Goal: Find specific page/section: Find specific page/section

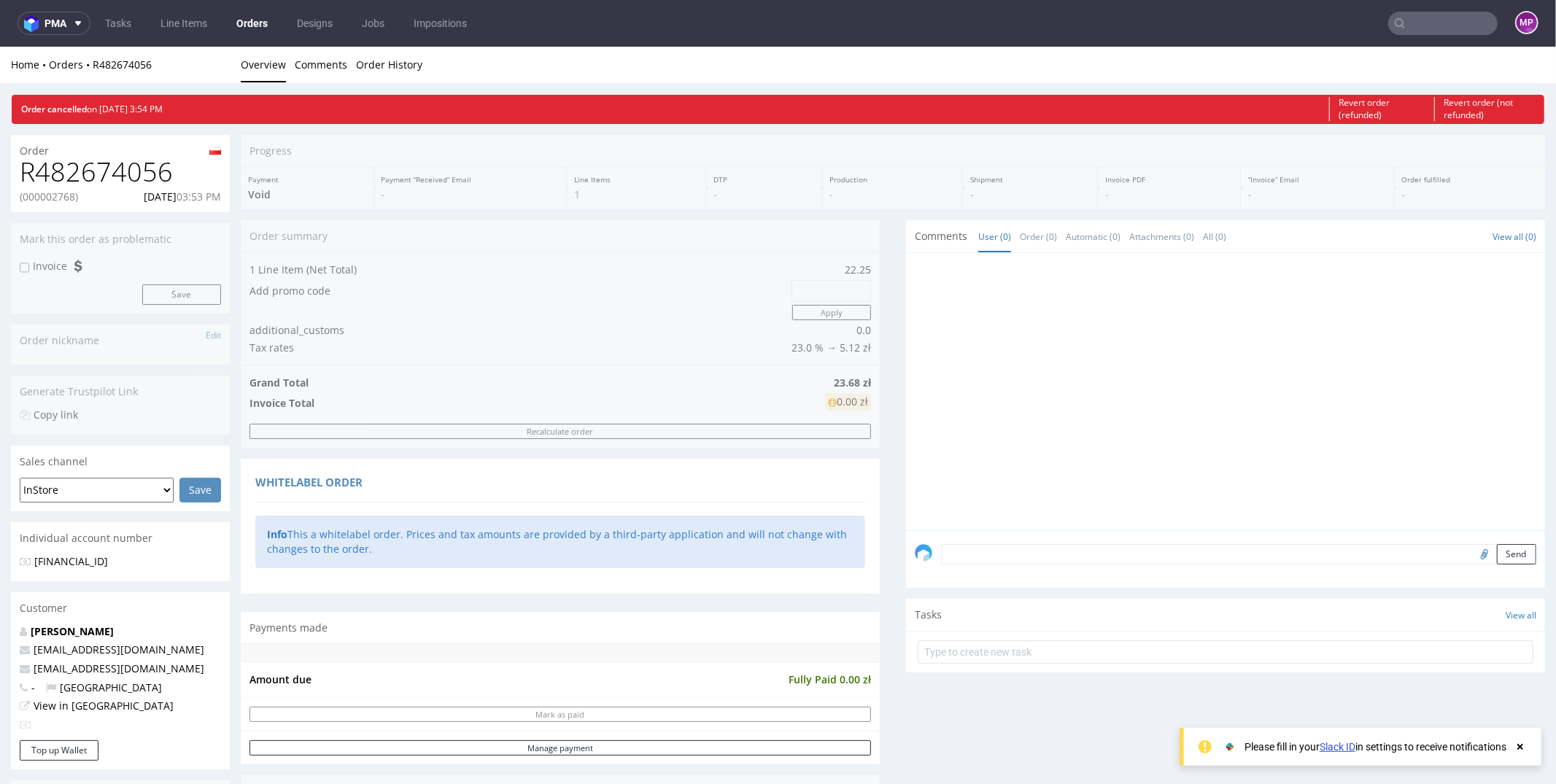
scroll to position [648, 0]
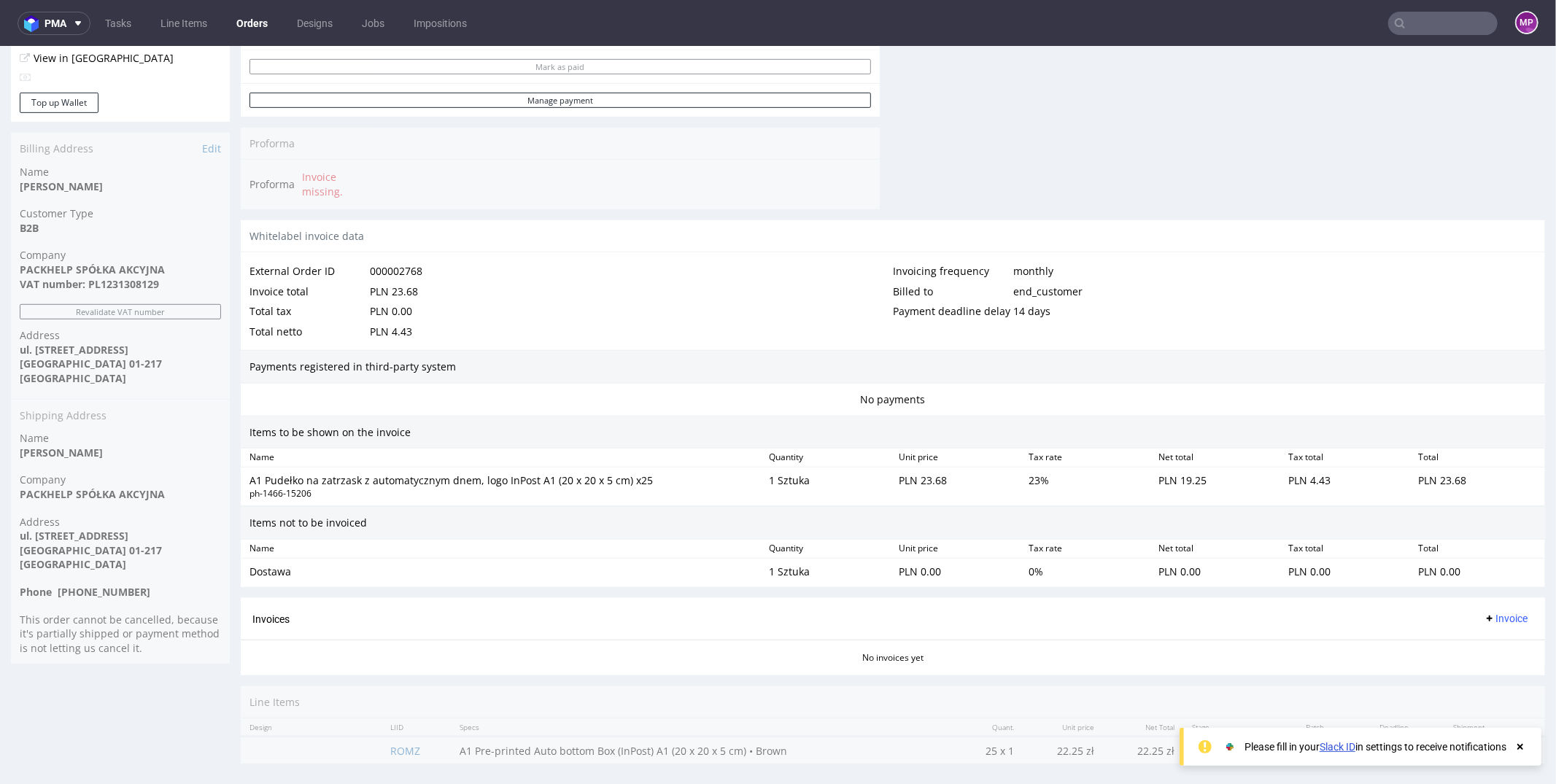
click at [1420, 35] on nav "pma Tasks Line Items Orders Designs Jobs Impositions MP" at bounding box center [778, 23] width 1556 height 47
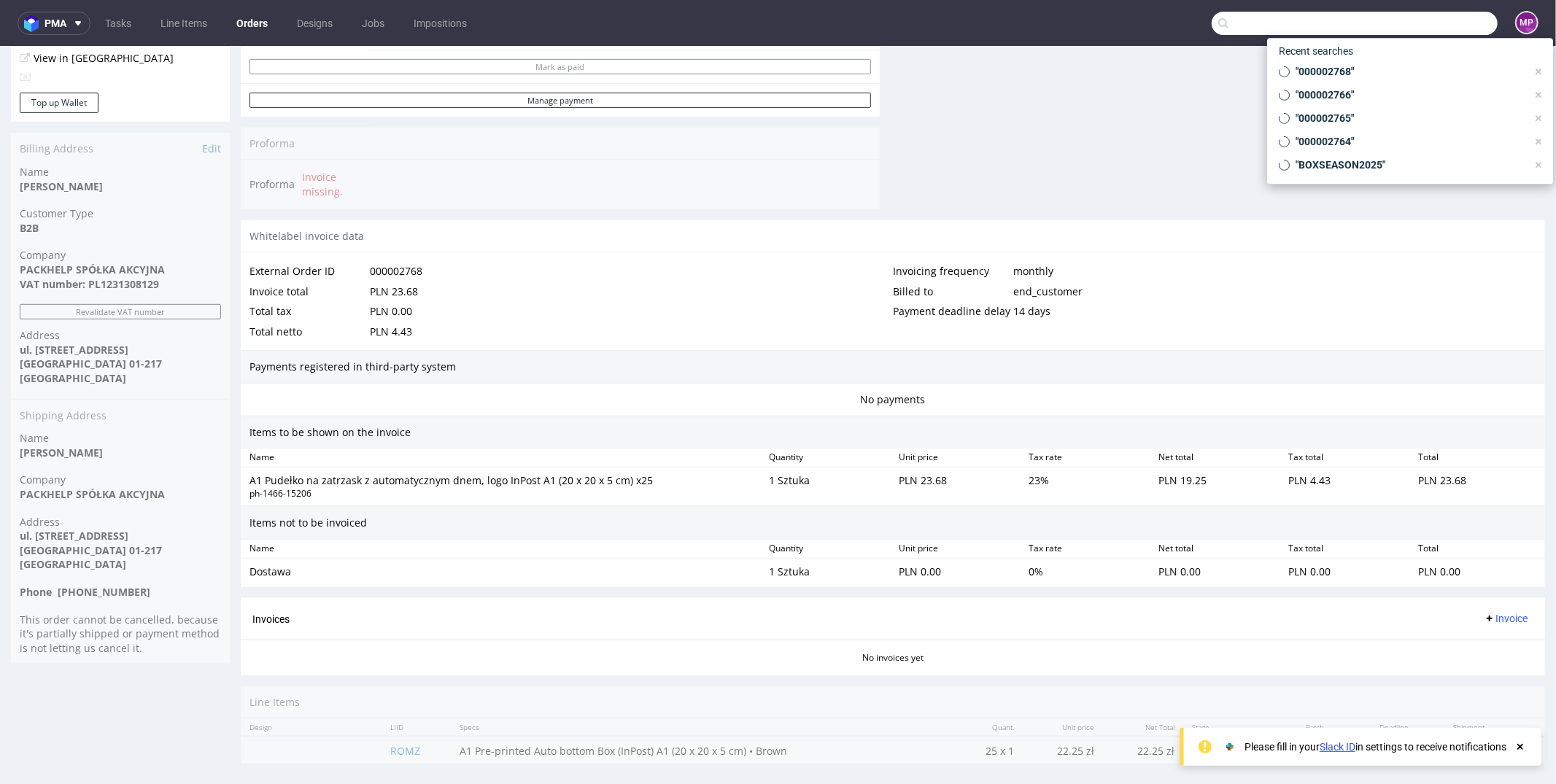
click at [1420, 25] on input "text" at bounding box center [1355, 24] width 286 height 24
paste input "000002769"
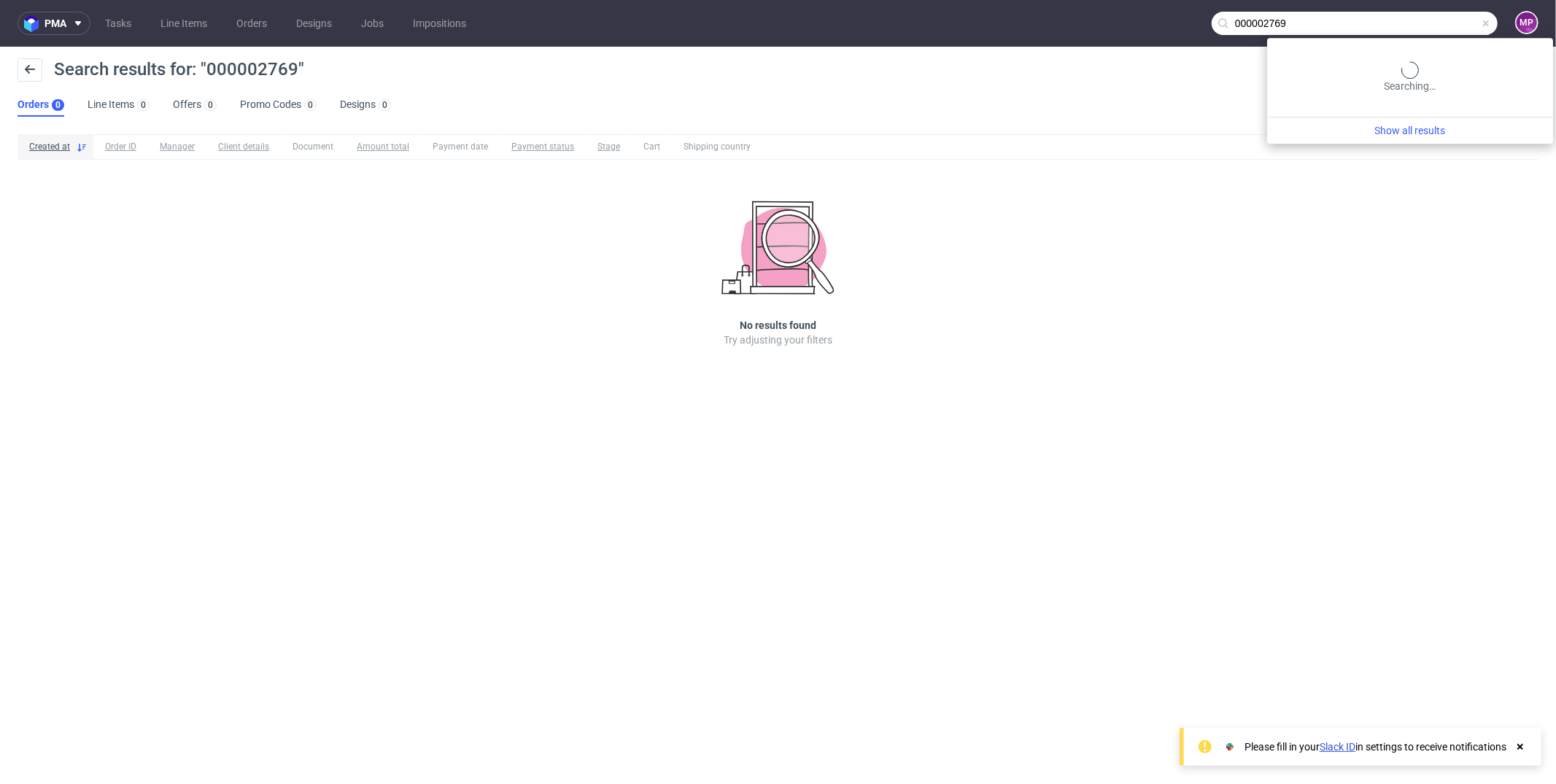
click at [1420, 26] on input "000002769" at bounding box center [1355, 24] width 286 height 24
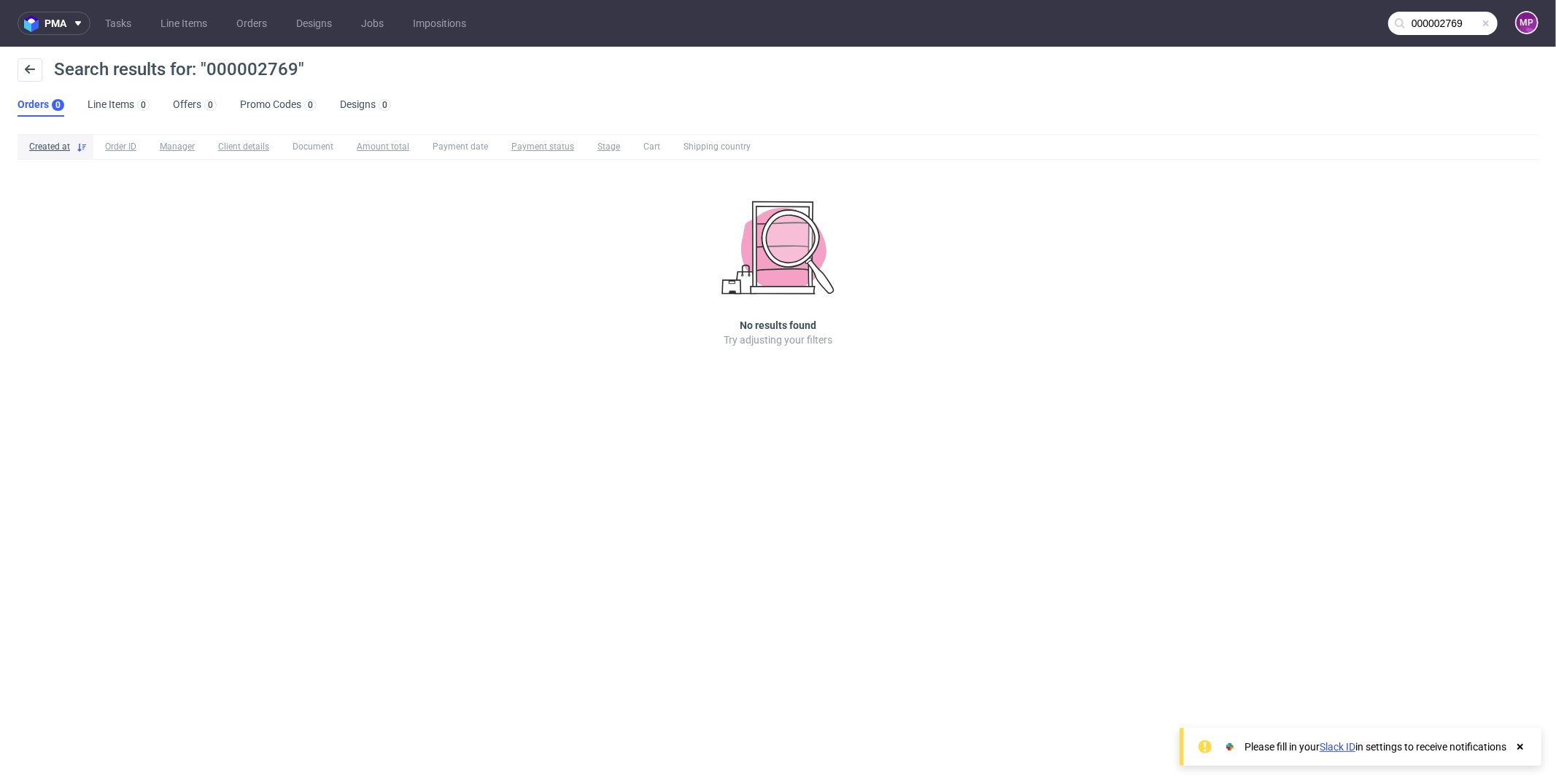
click at [1439, 21] on input "000002769" at bounding box center [1443, 24] width 109 height 24
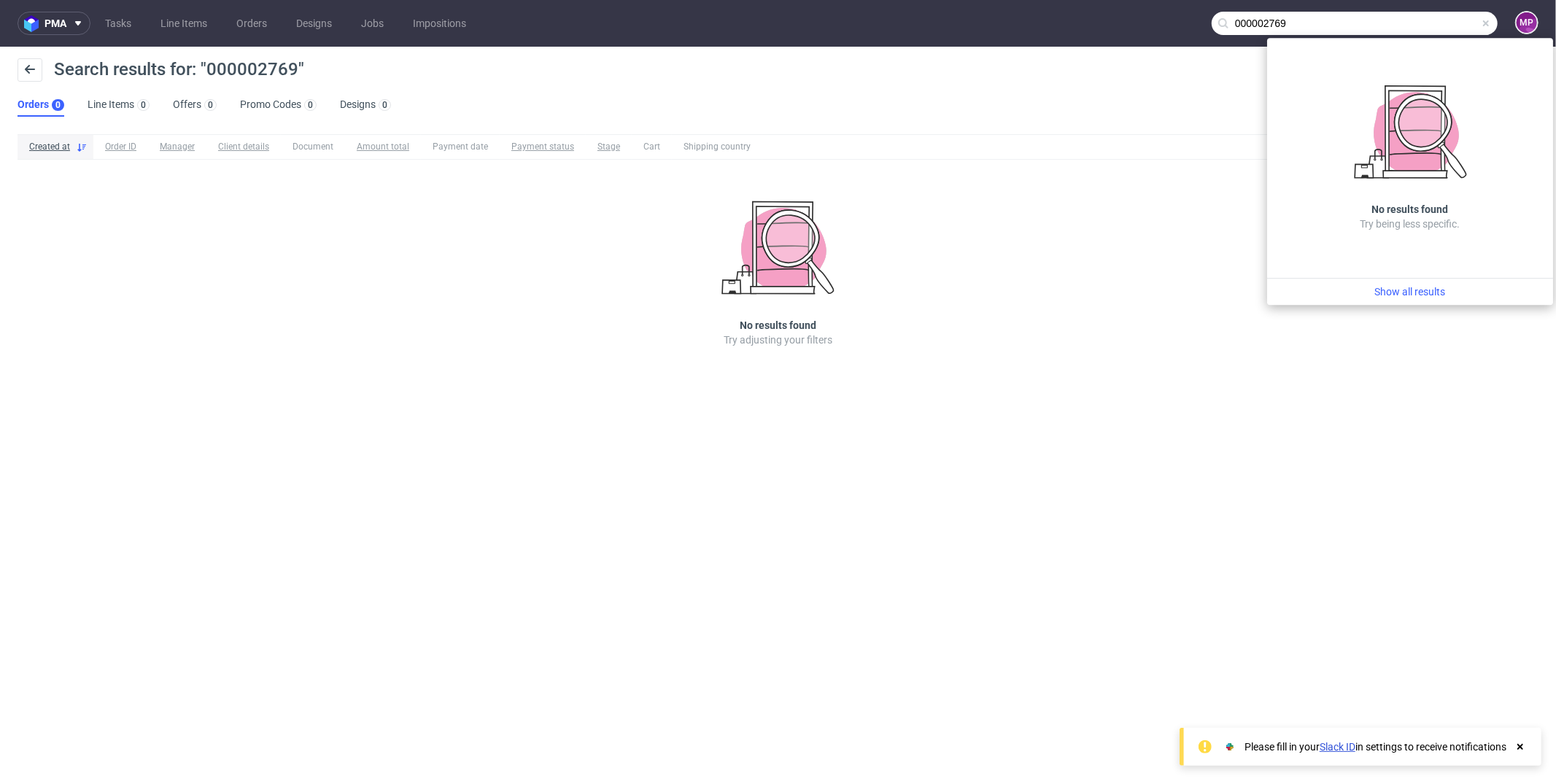
paste input "70"
paste input "1"
type input "000002771"
click at [1122, 178] on div "Created at Order ID Manager Client details Document Amount total Payment date P…" at bounding box center [778, 261] width 1556 height 266
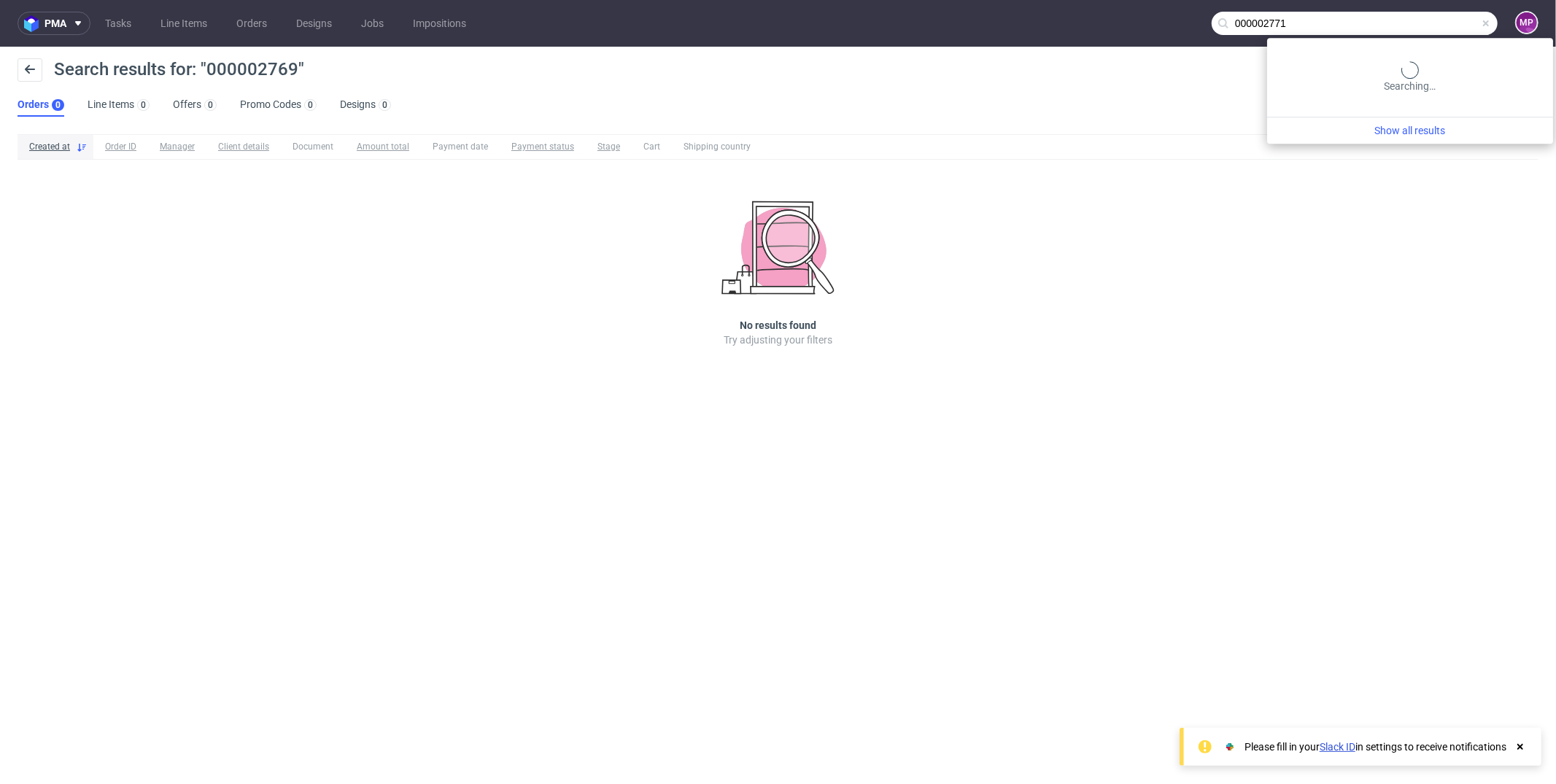
click at [1432, 24] on input "000002771" at bounding box center [1355, 24] width 286 height 24
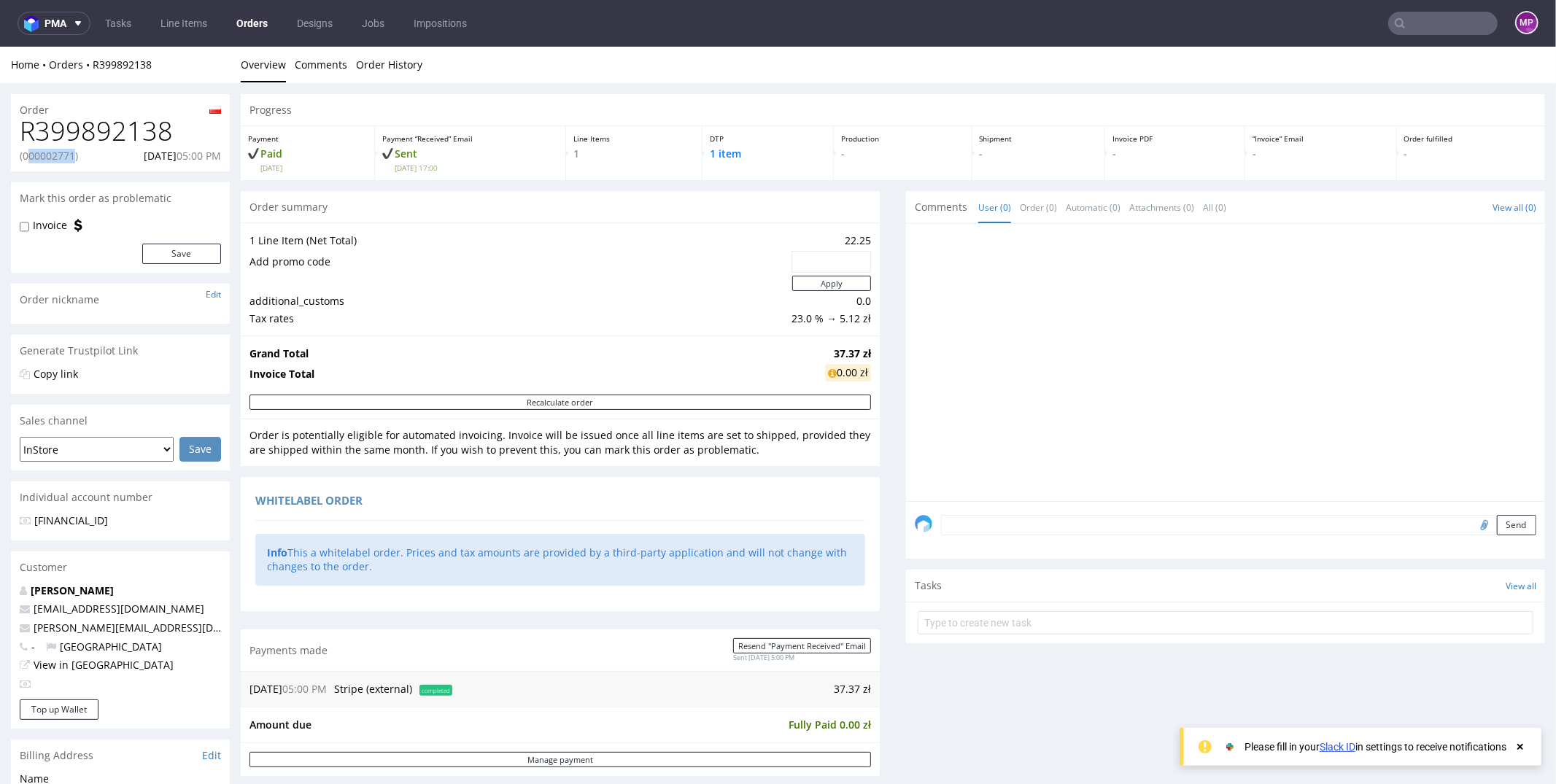
drag, startPoint x: 77, startPoint y: 157, endPoint x: 26, endPoint y: 157, distance: 51.0
click at [26, 157] on p "(000002771)" at bounding box center [48, 155] width 58 height 14
drag, startPoint x: 25, startPoint y: 158, endPoint x: 76, endPoint y: 160, distance: 51.0
click at [76, 160] on p "(000002771)" at bounding box center [48, 155] width 58 height 14
copy p "000002771"
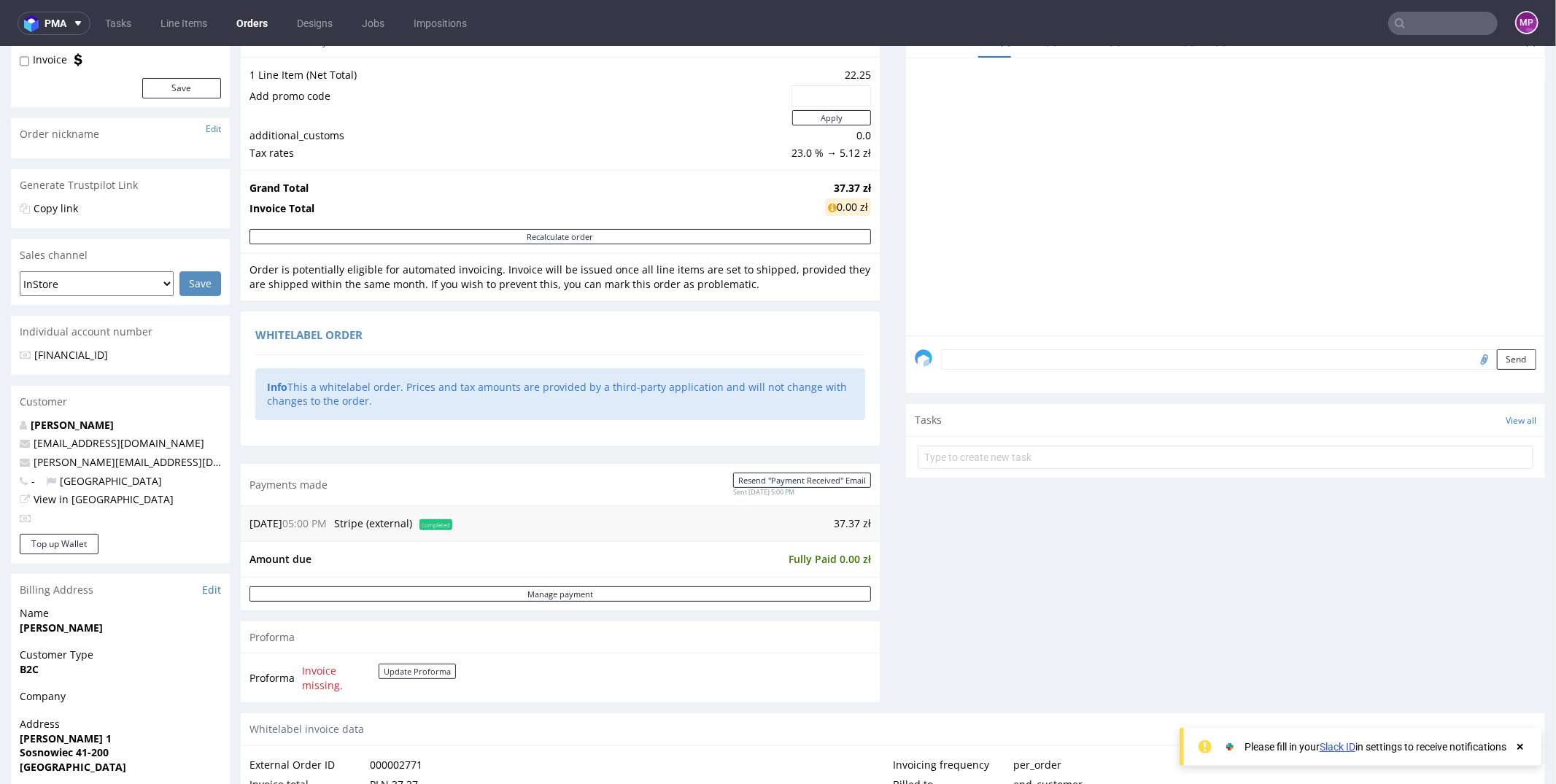
scroll to position [487, 0]
